Goal: Transaction & Acquisition: Purchase product/service

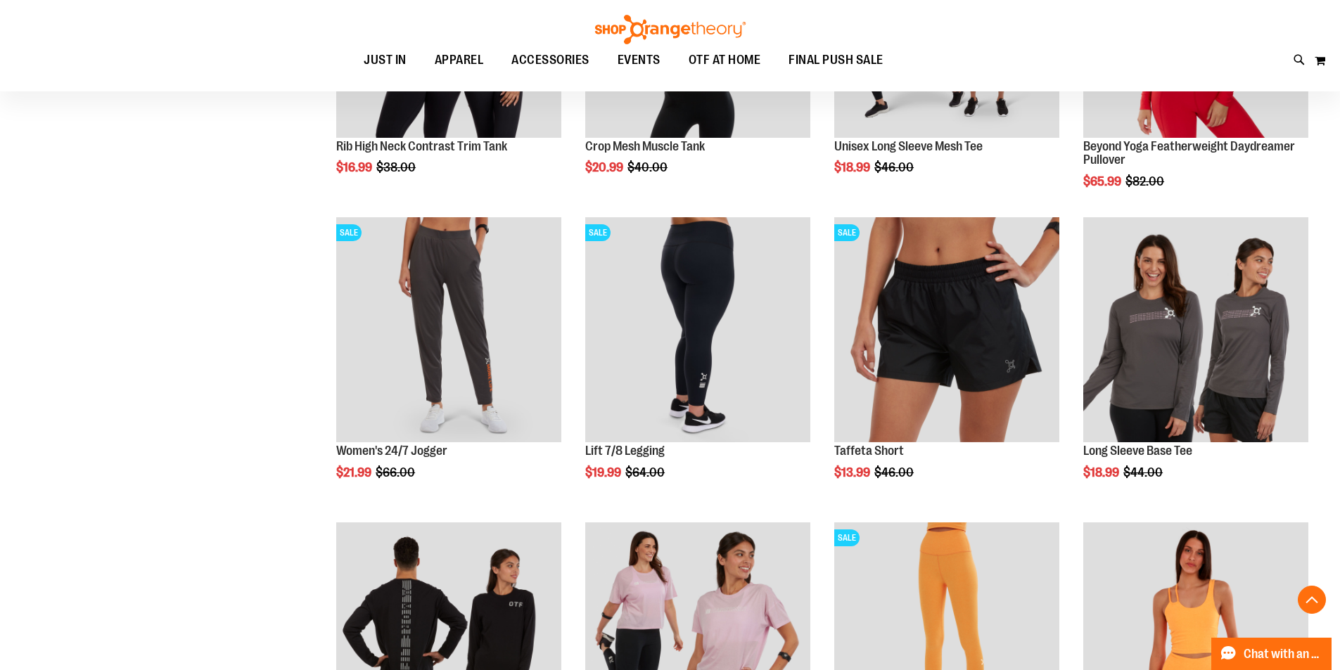
scroll to position [984, 0]
click at [222, 296] on div "**********" at bounding box center [670, 224] width 1290 height 1972
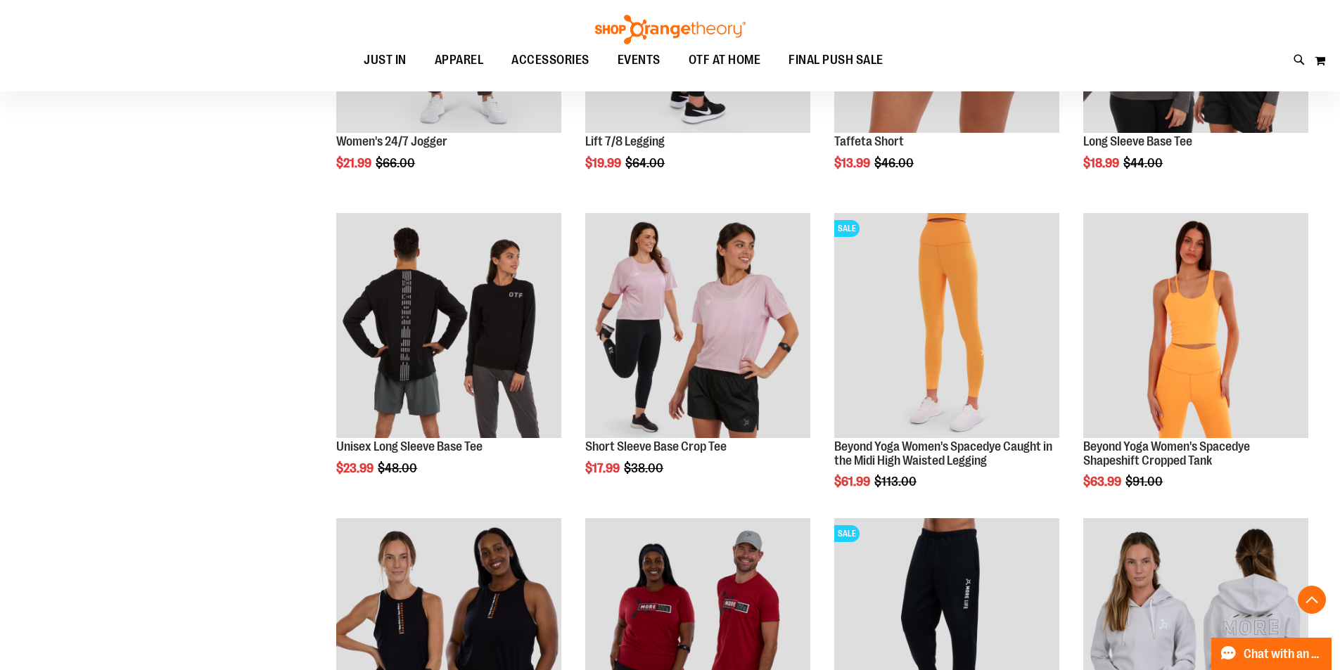
scroll to position [1335, 0]
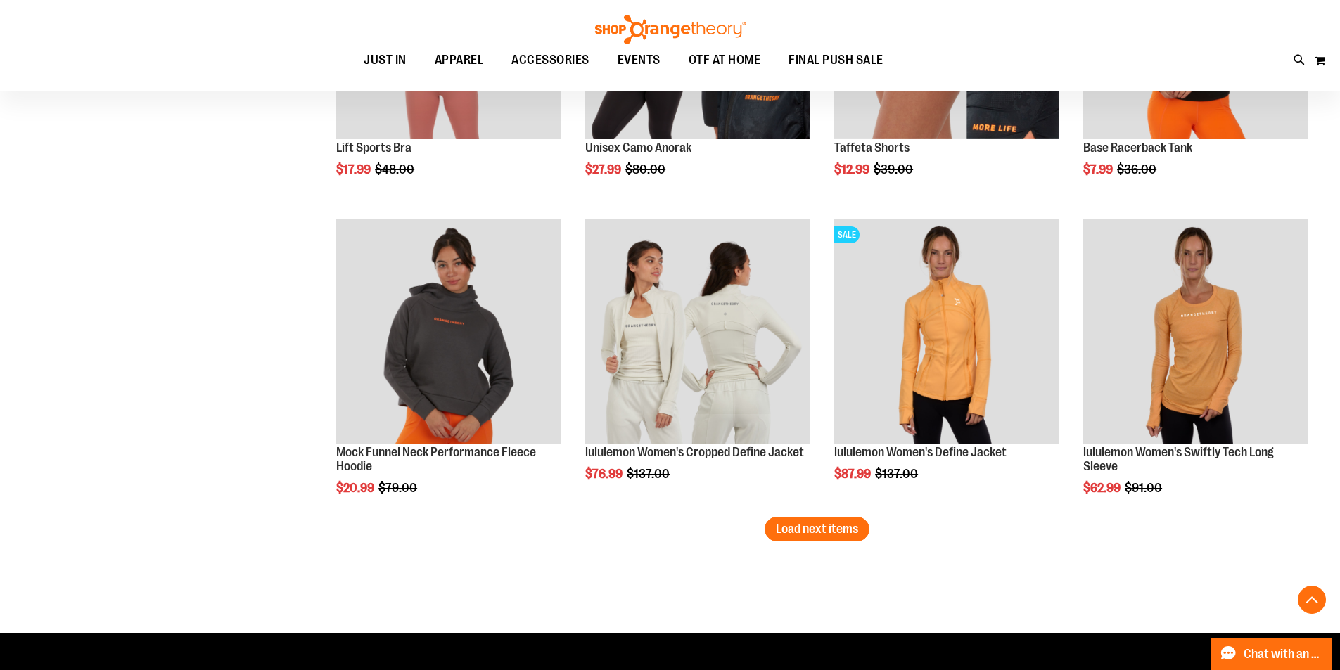
scroll to position [2531, 0]
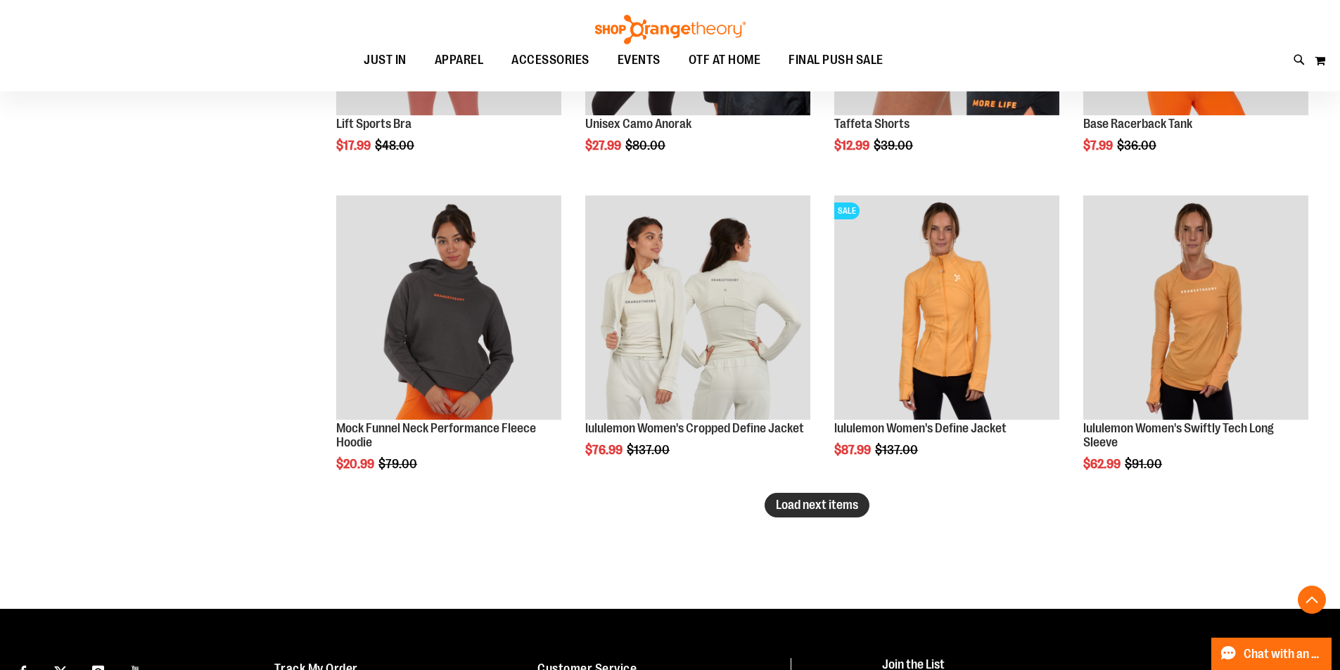
click at [846, 505] on span "Load next items" at bounding box center [817, 505] width 82 height 14
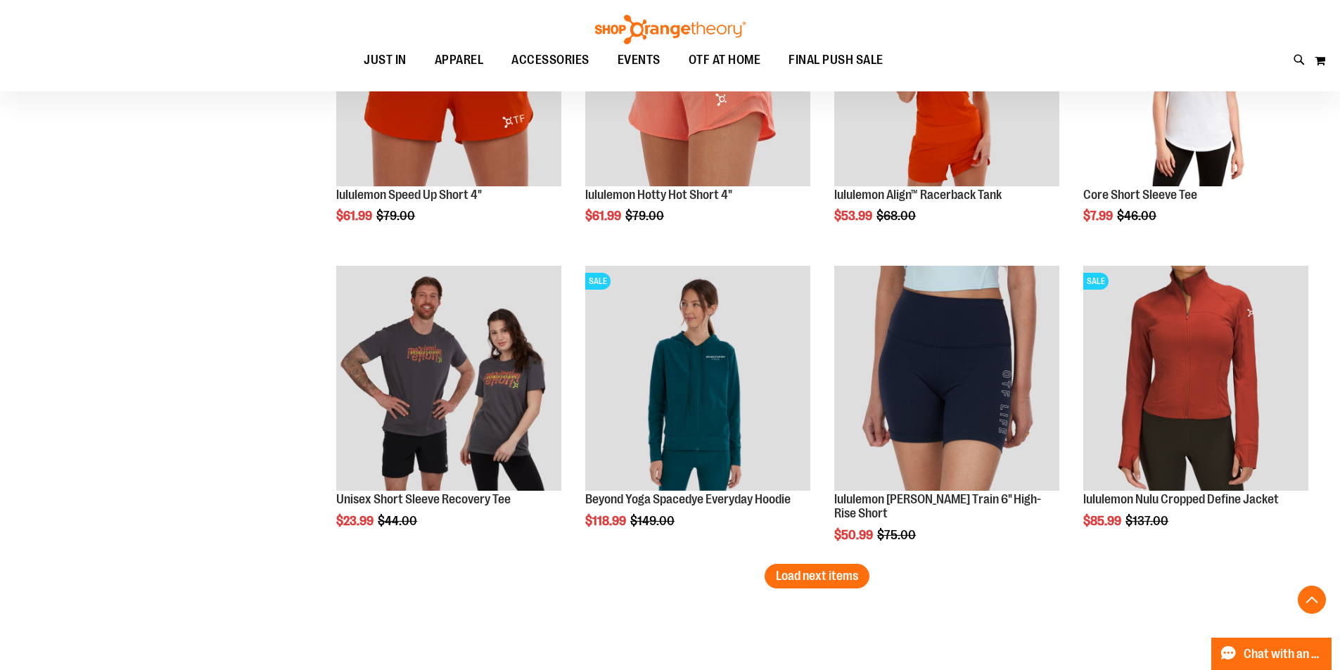
scroll to position [3445, 0]
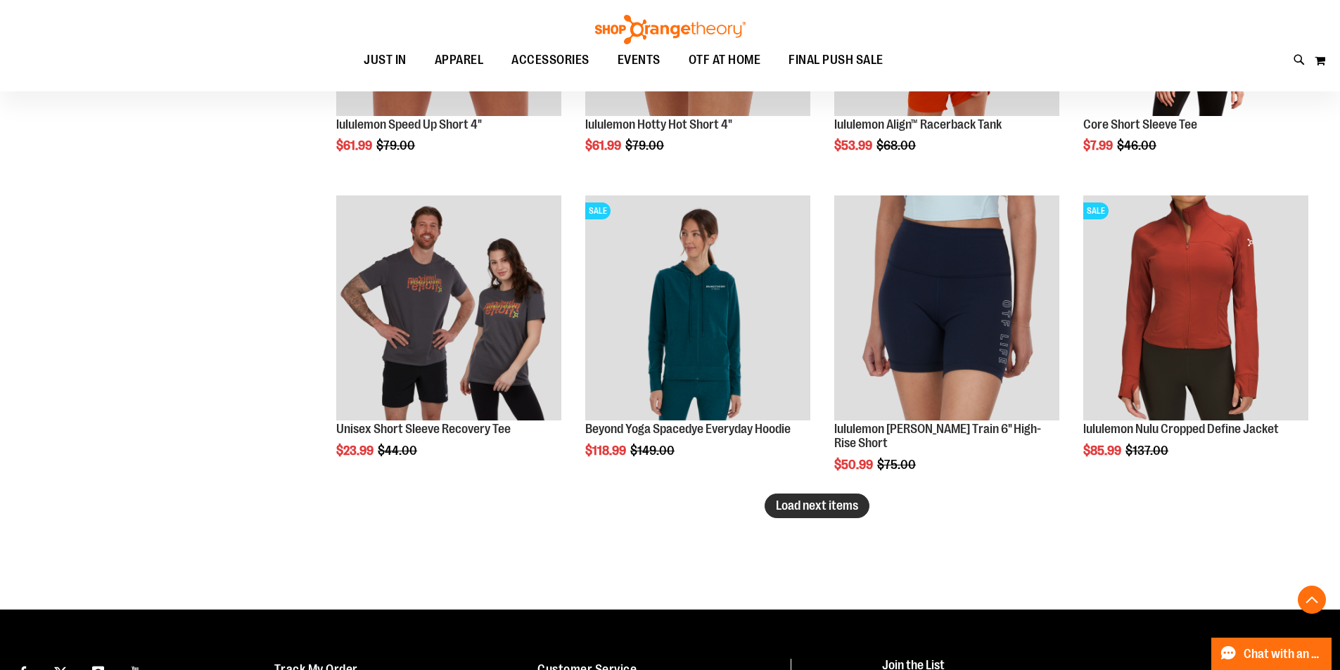
click at [814, 509] on span "Load next items" at bounding box center [817, 506] width 82 height 14
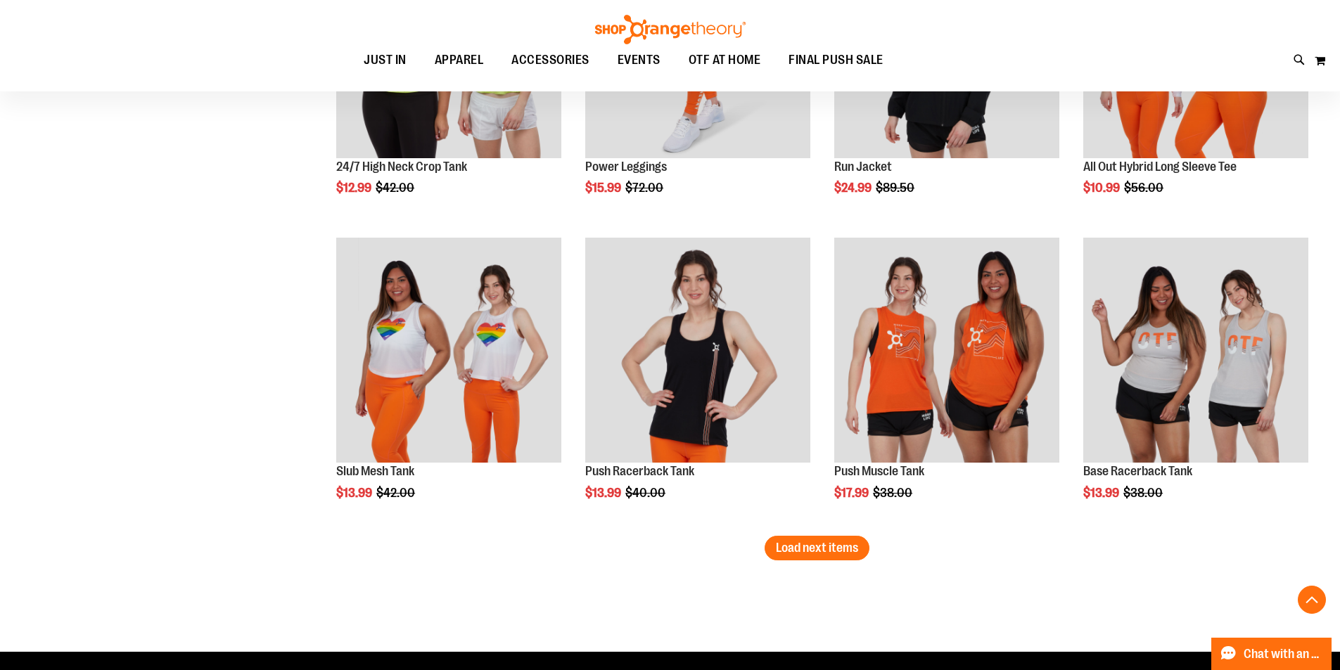
scroll to position [4359, 0]
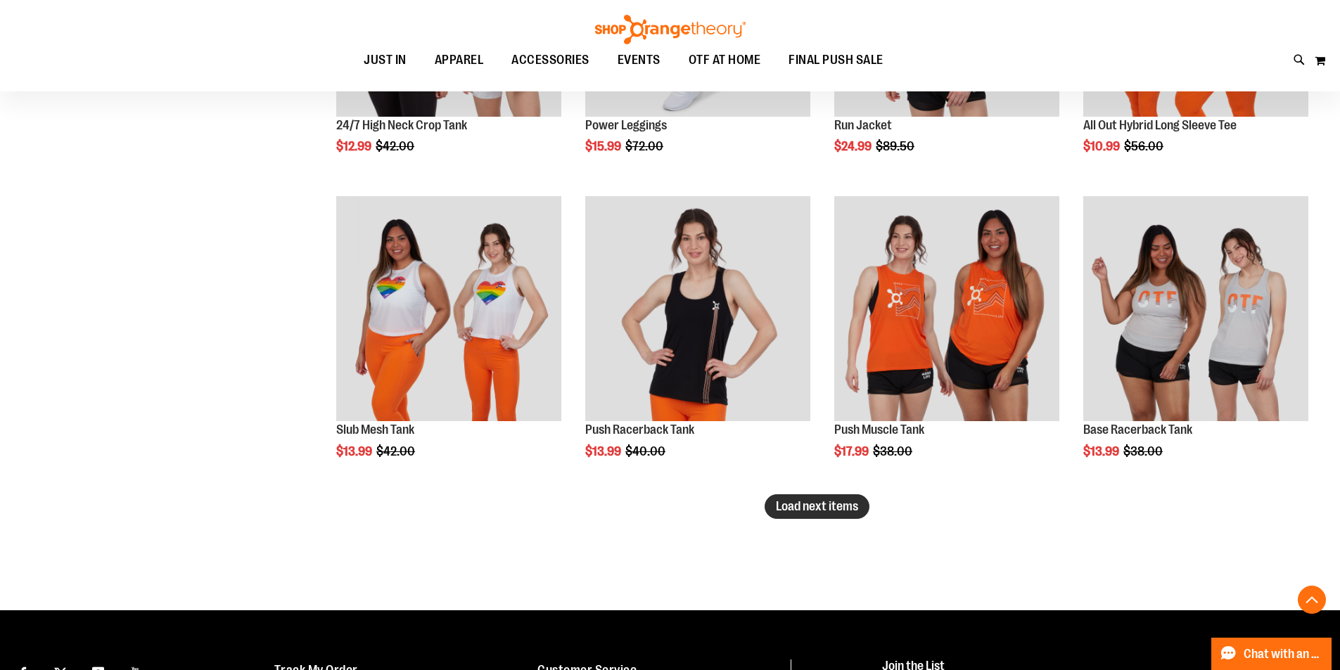
click at [845, 508] on span "Load next items" at bounding box center [817, 506] width 82 height 14
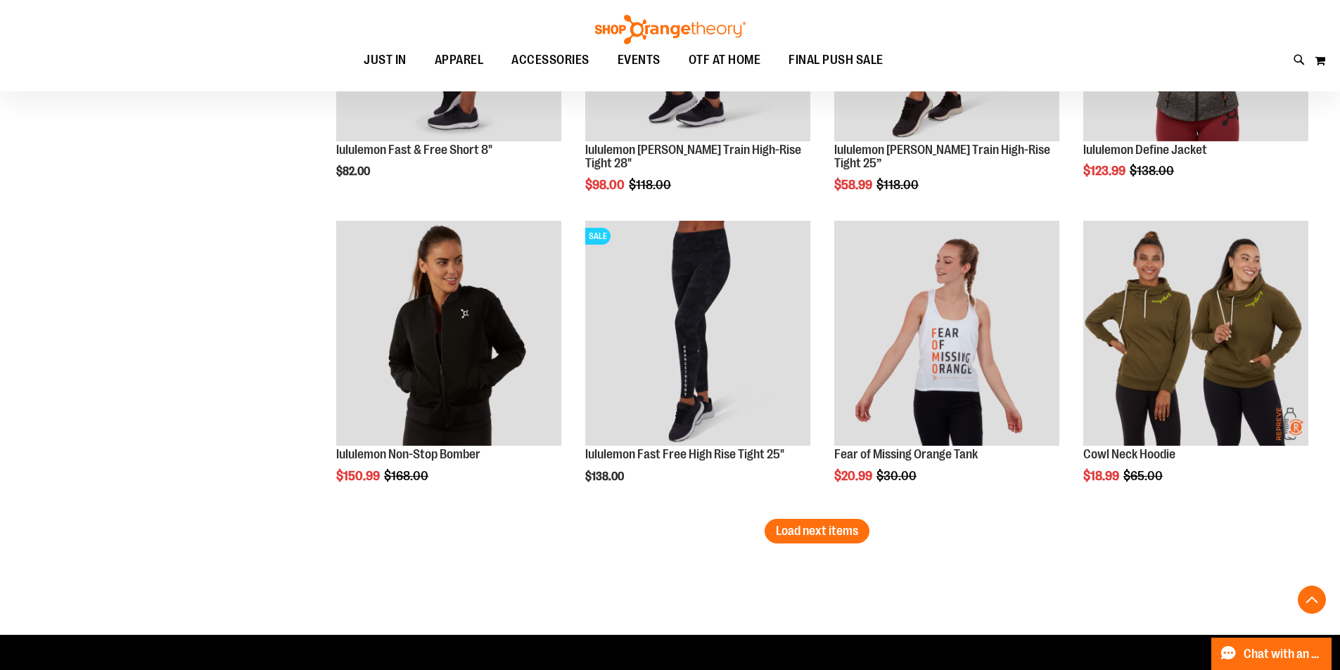
scroll to position [5273, 0]
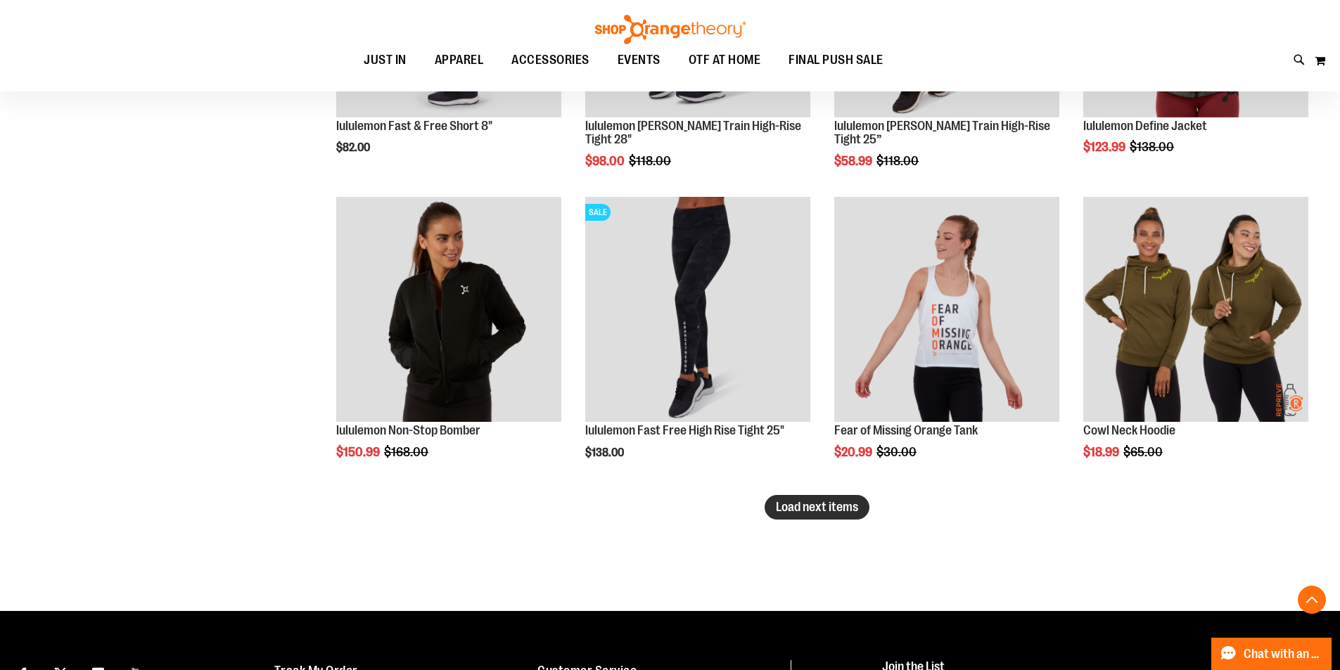
click at [828, 514] on button "Load next items" at bounding box center [816, 507] width 105 height 25
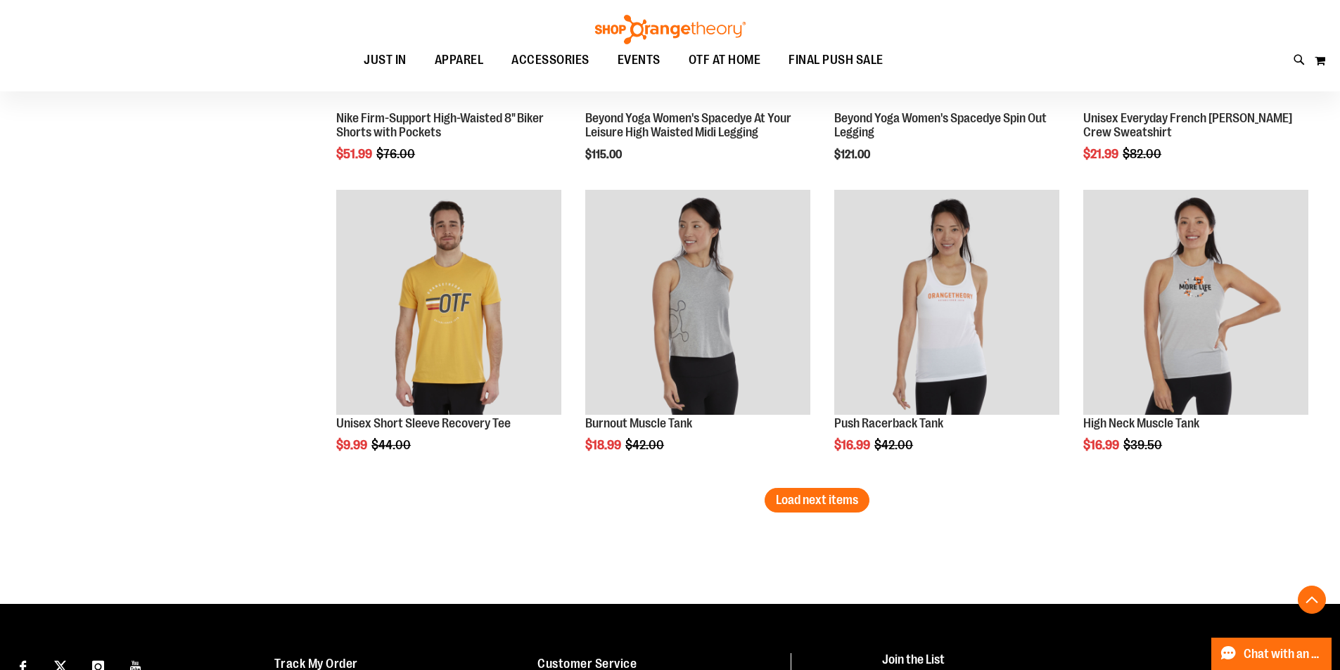
scroll to position [6239, 0]
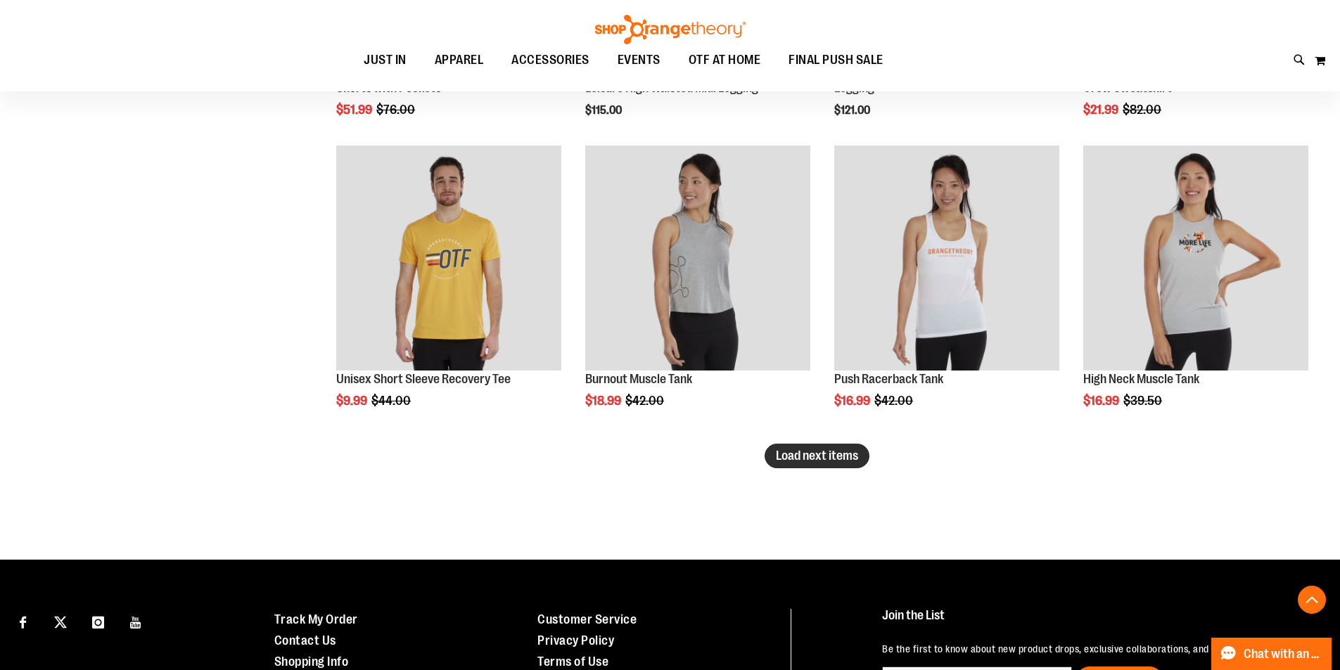
click at [782, 459] on span "Load next items" at bounding box center [817, 456] width 82 height 14
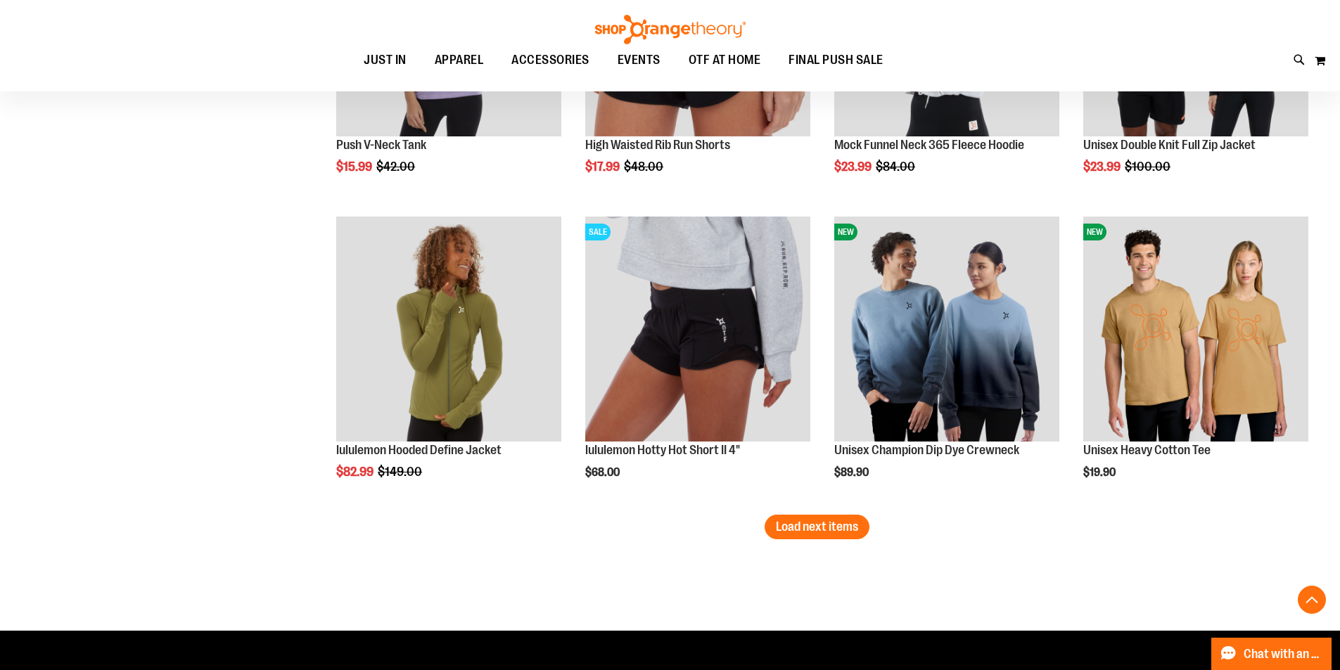
scroll to position [7154, 0]
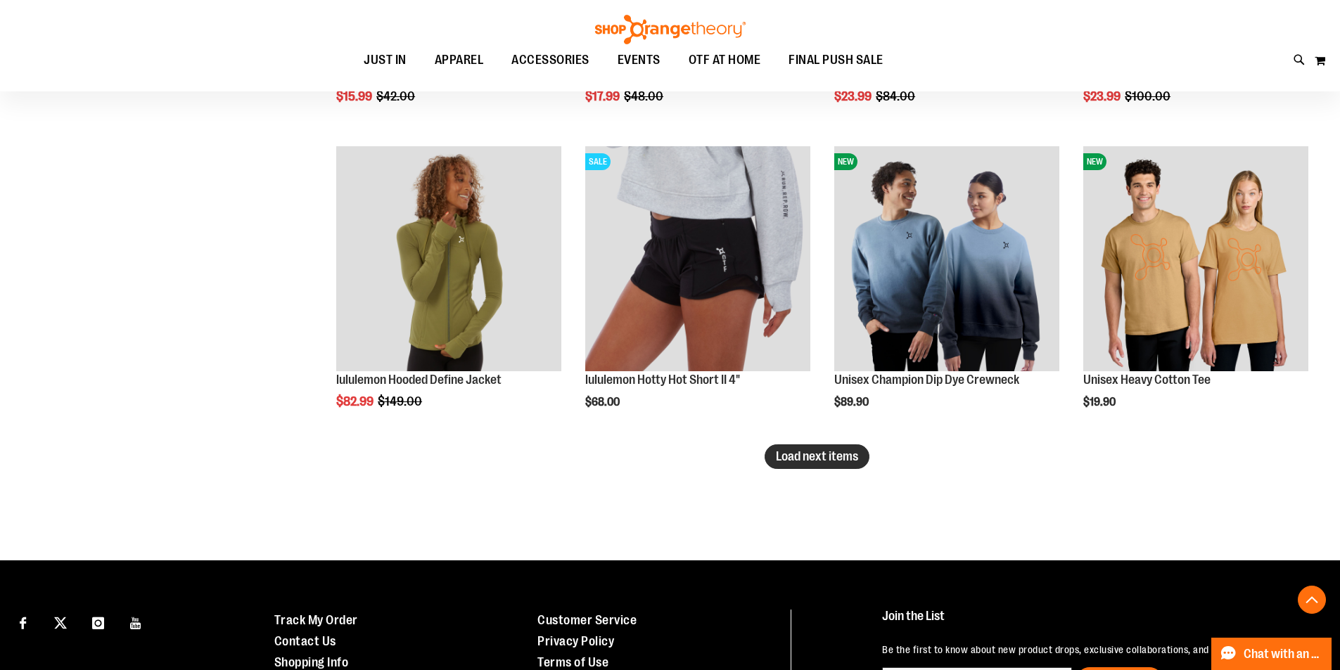
click at [814, 457] on span "Load next items" at bounding box center [817, 456] width 82 height 14
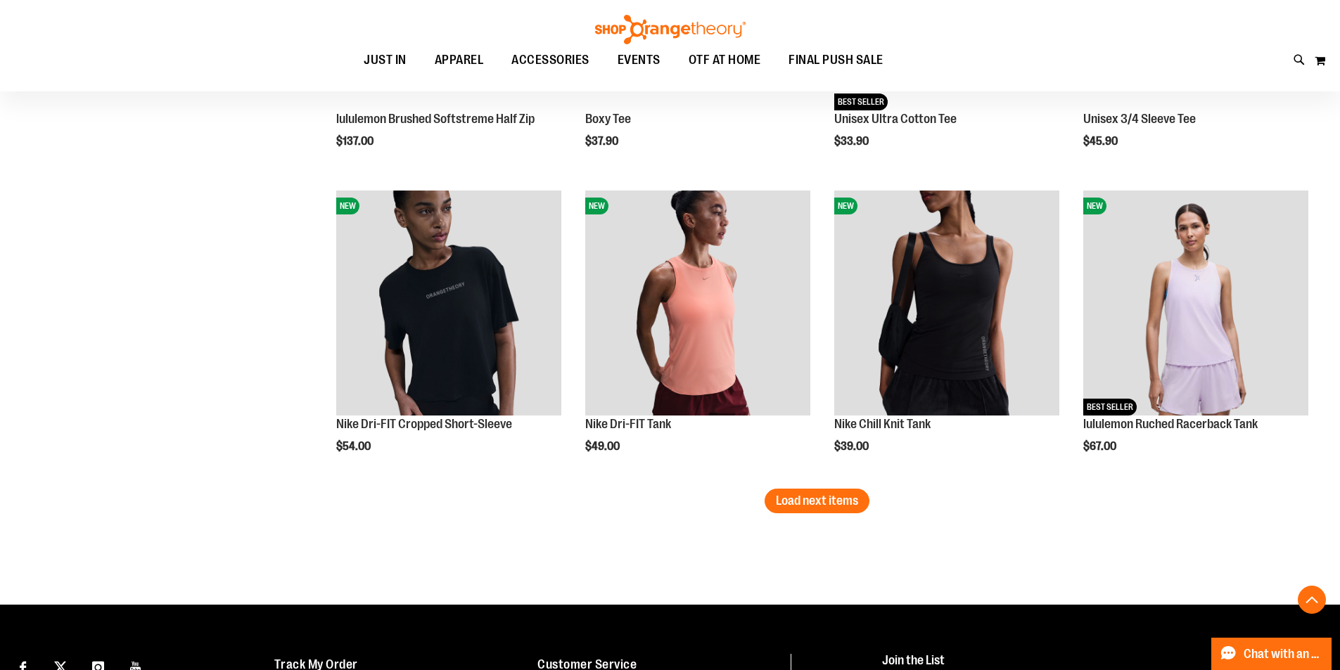
scroll to position [8068, 0]
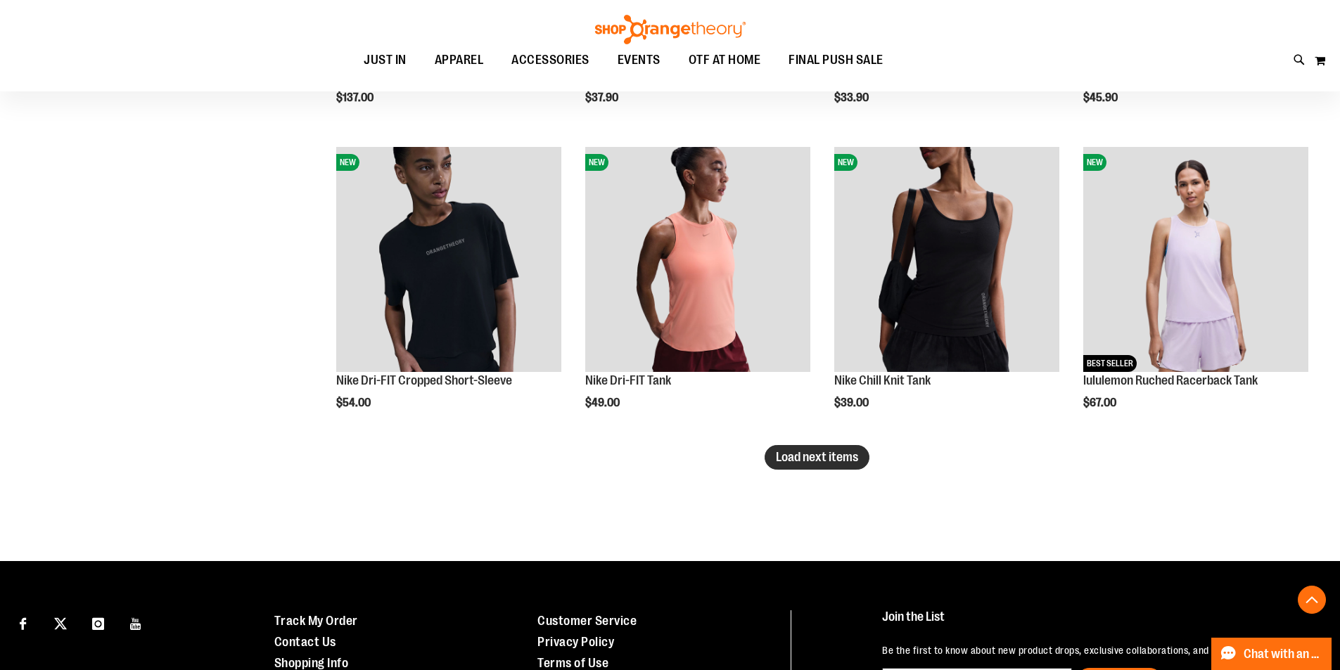
click at [791, 459] on span "Load next items" at bounding box center [817, 457] width 82 height 14
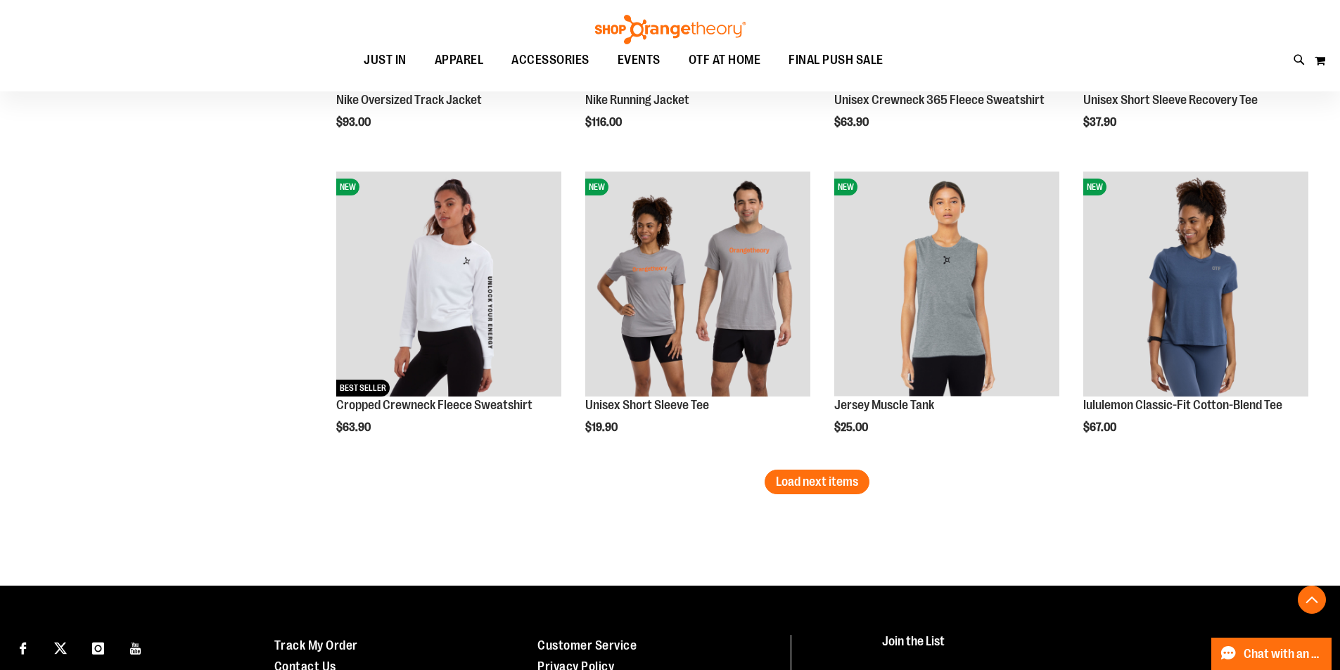
scroll to position [8982, 0]
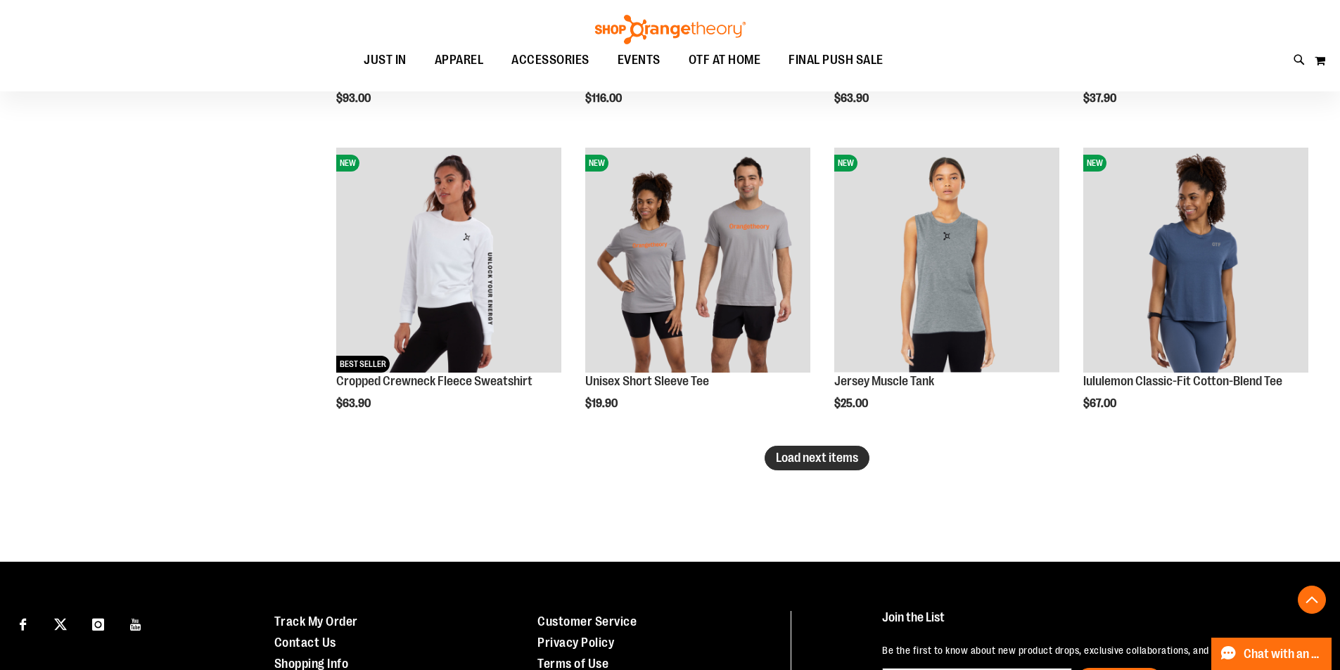
click at [815, 454] on span "Load next items" at bounding box center [817, 458] width 82 height 14
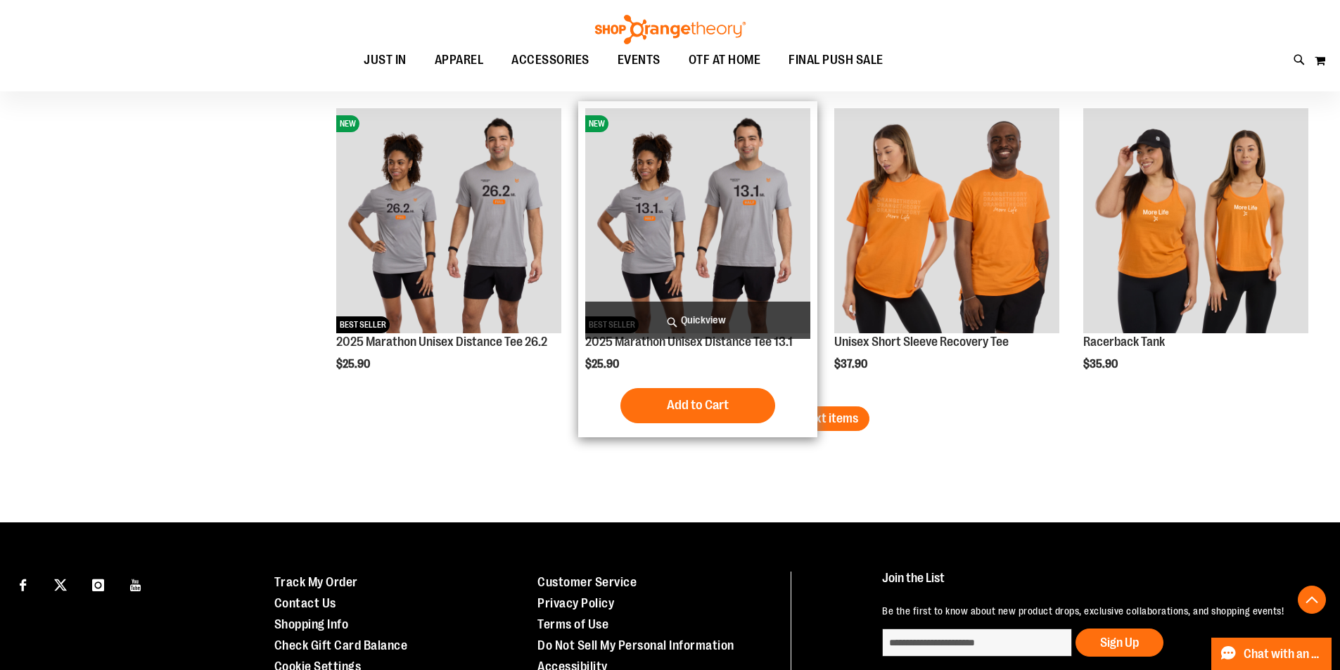
scroll to position [9966, 0]
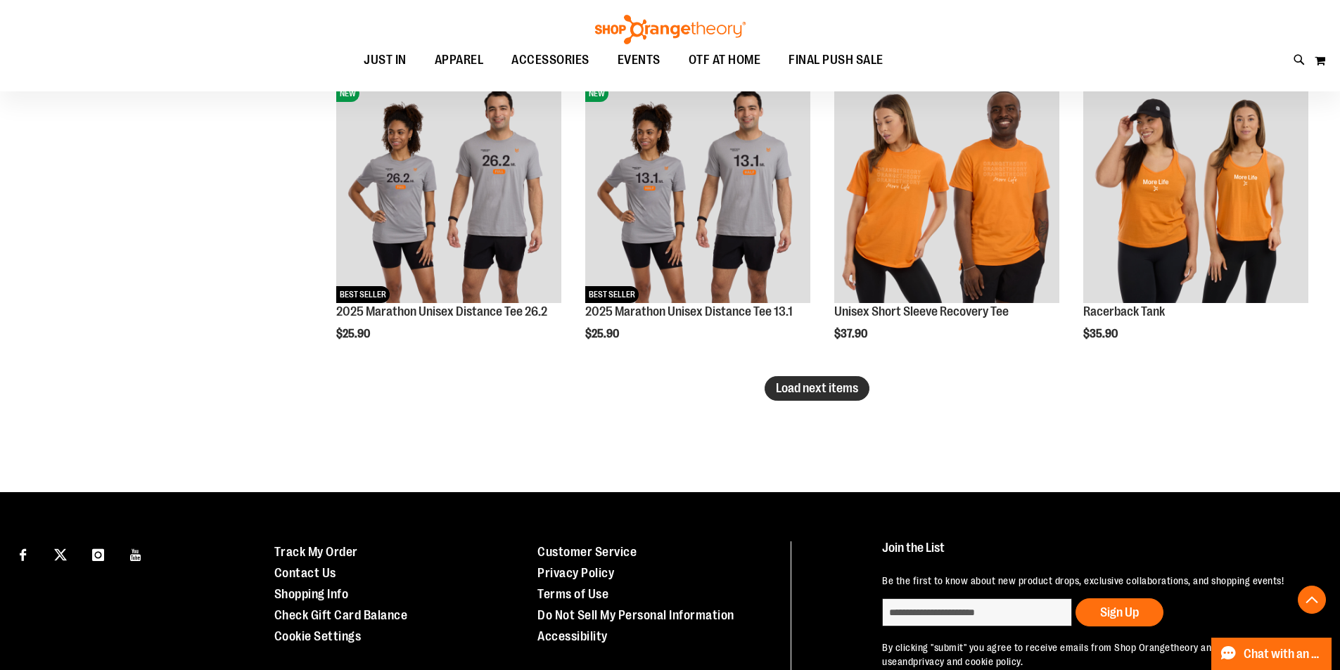
click at [793, 389] on span "Load next items" at bounding box center [817, 388] width 82 height 14
